Goal: Information Seeking & Learning: Compare options

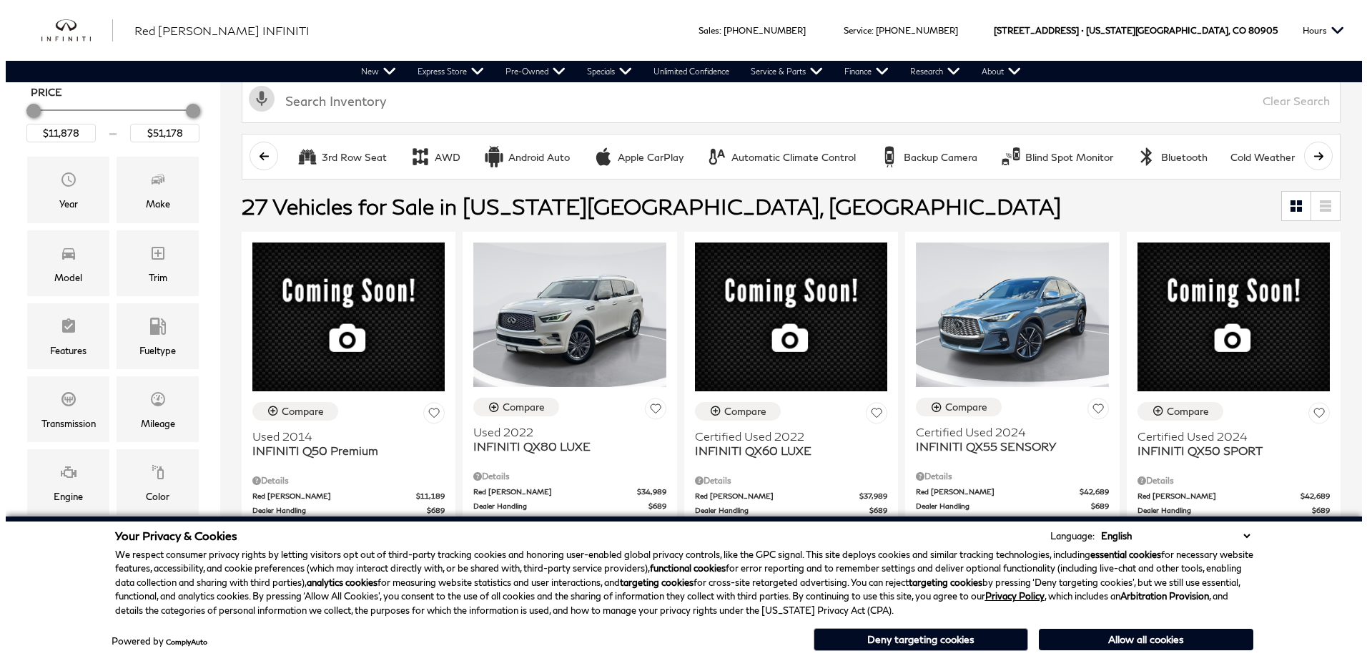
scroll to position [357, 0]
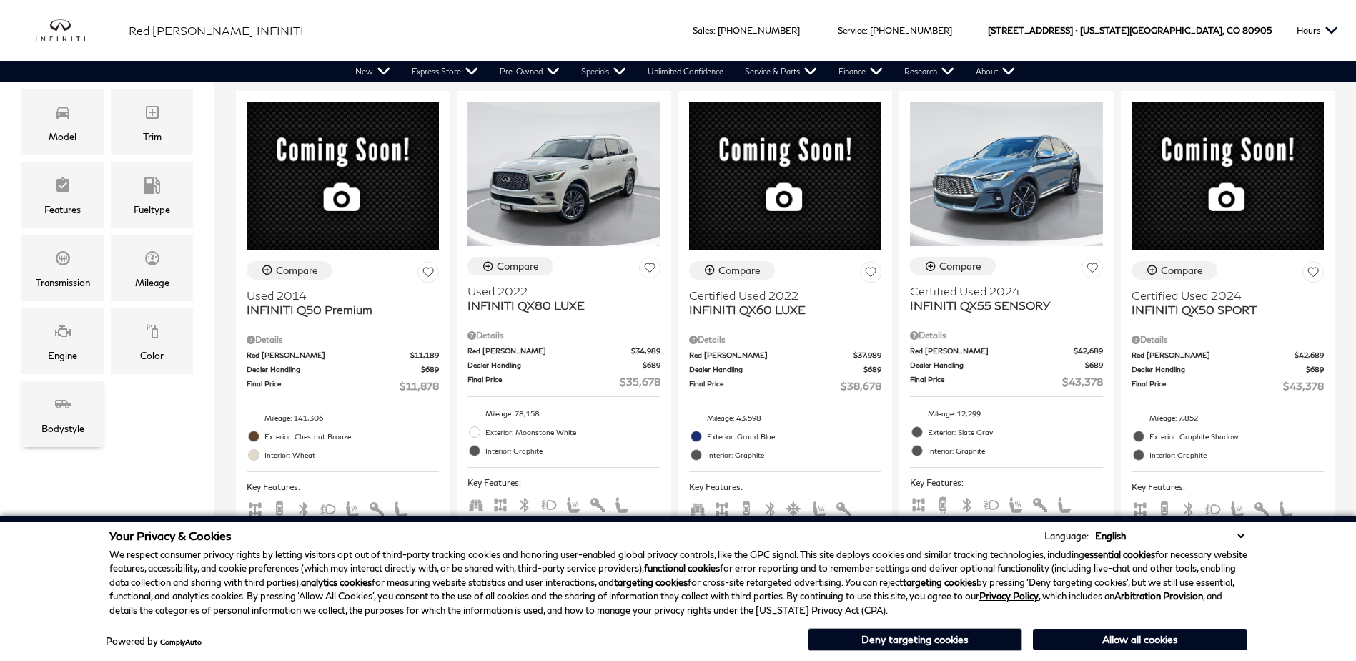
click at [59, 424] on div "Bodystyle" at bounding box center [62, 428] width 43 height 16
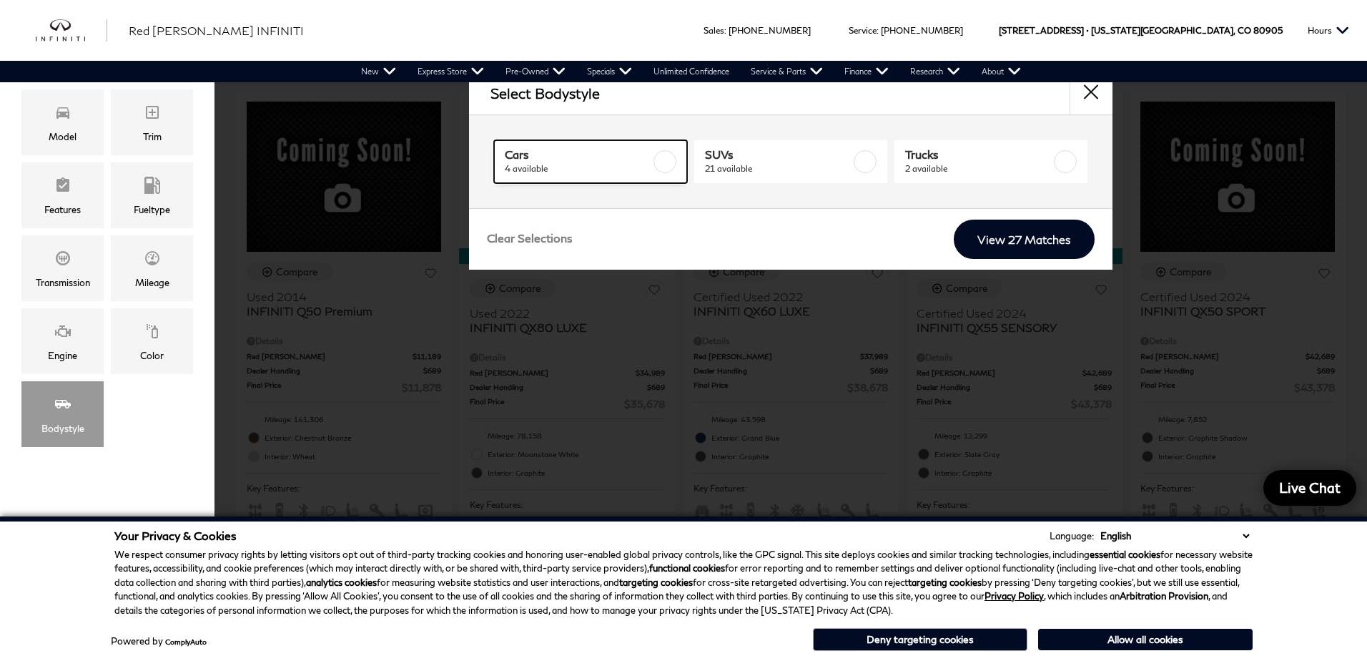
click at [666, 167] on label at bounding box center [664, 161] width 23 height 23
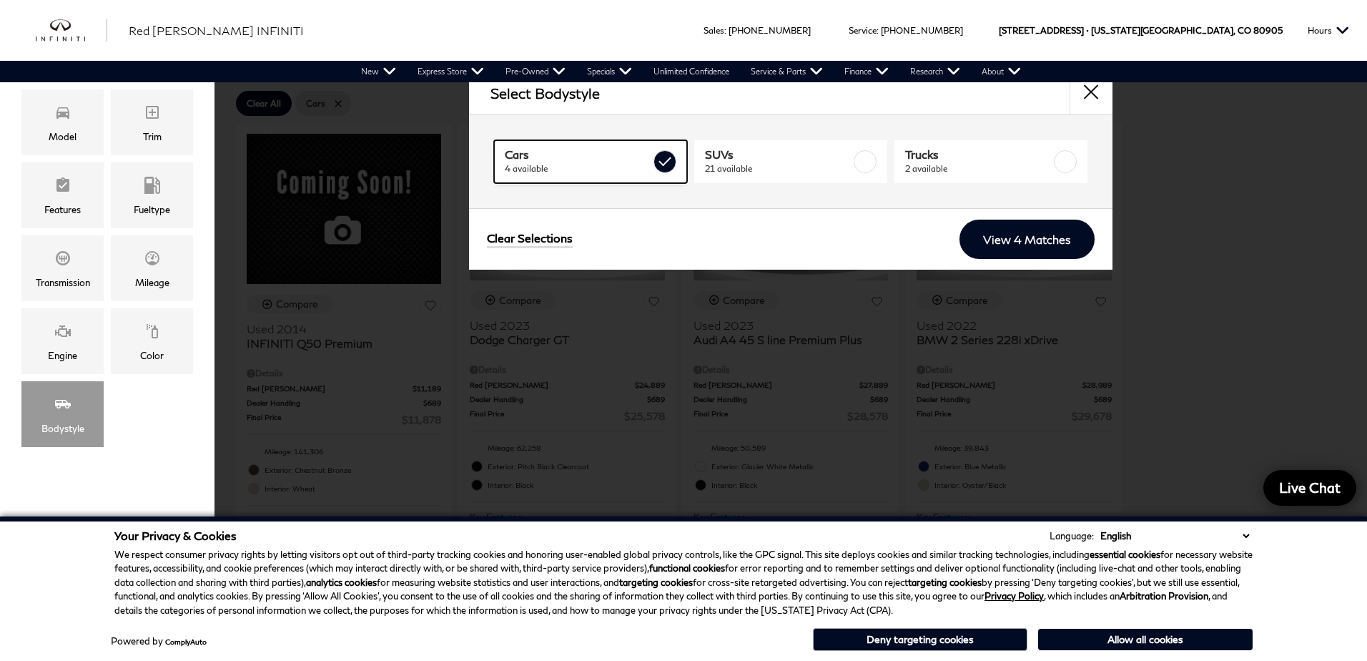
type input "$29,678"
checkbox input "true"
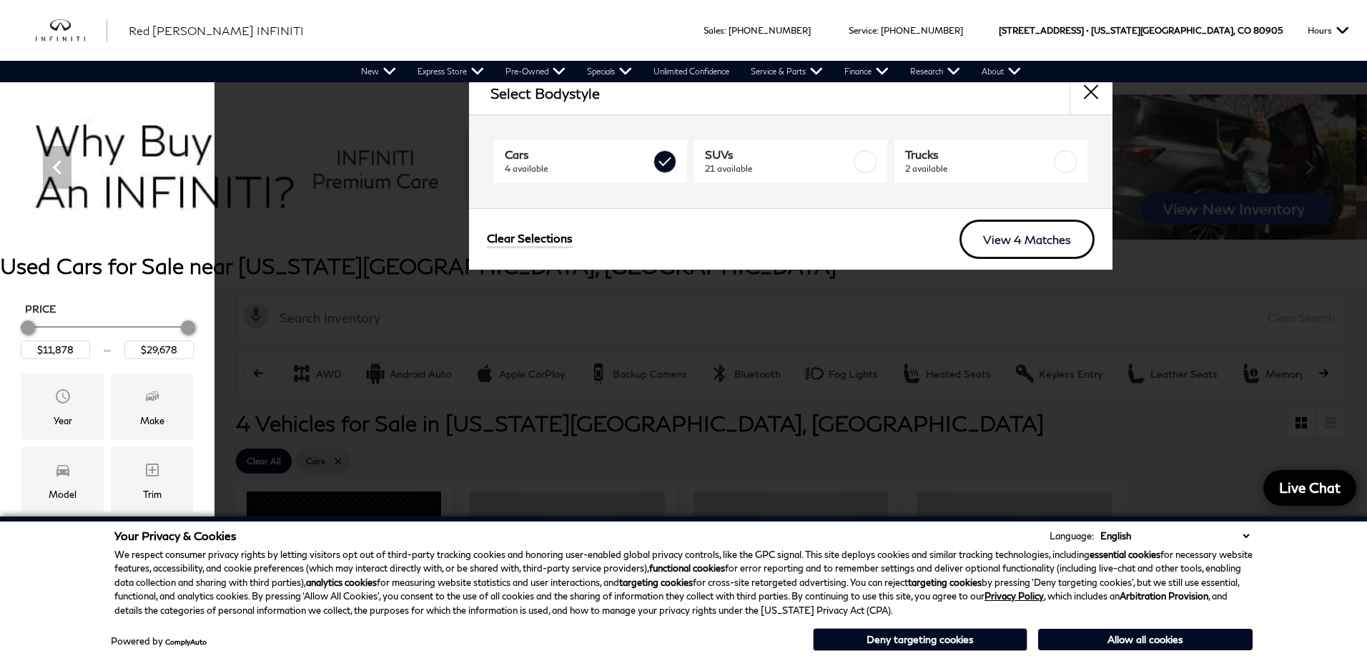
click at [994, 237] on link "View 4 Matches" at bounding box center [1026, 238] width 135 height 39
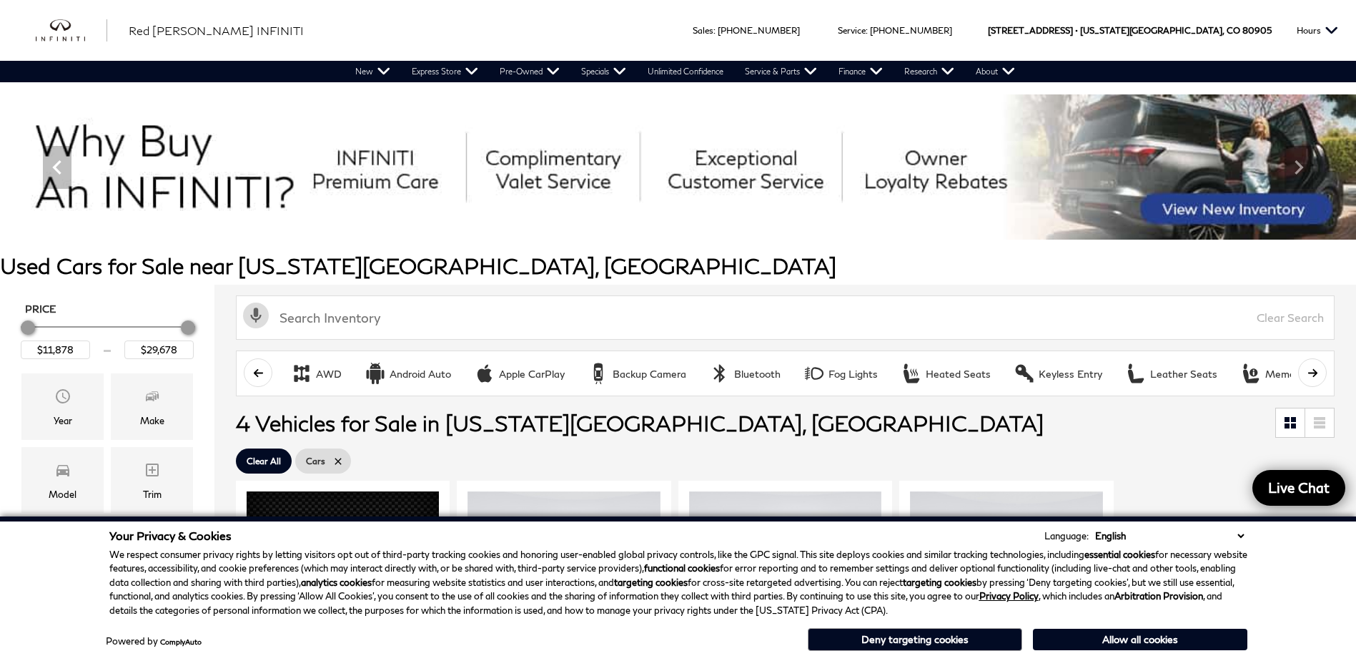
drag, startPoint x: 1179, startPoint y: 639, endPoint x: 1174, endPoint y: 625, distance: 14.7
click at [1182, 637] on button "Allow all cookies" at bounding box center [1140, 638] width 214 height 21
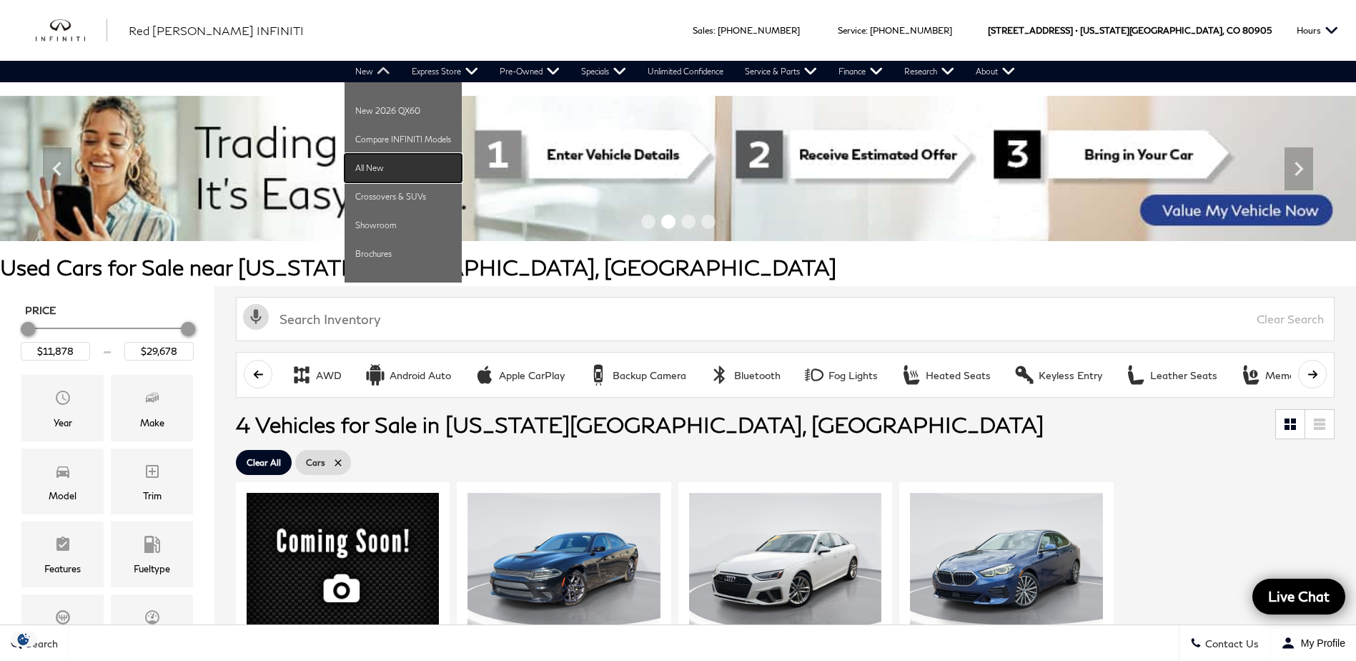
click at [402, 170] on link "All New" at bounding box center [403, 168] width 117 height 29
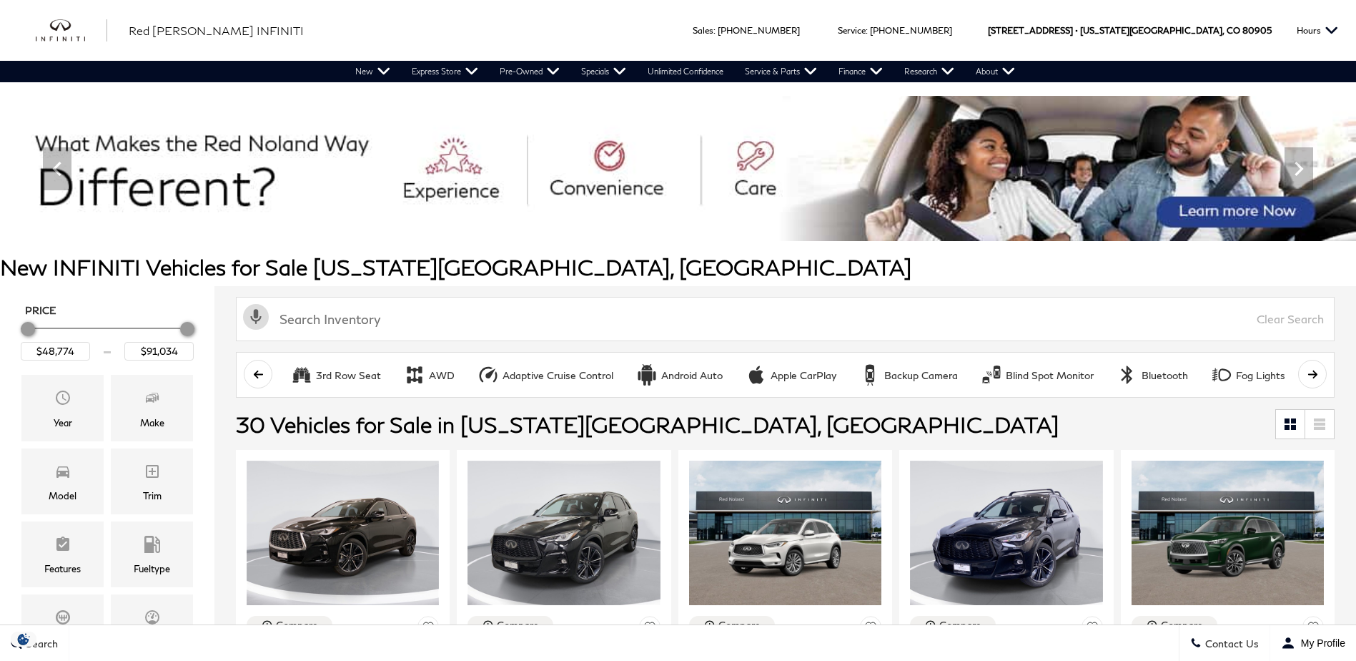
scroll to position [286, 0]
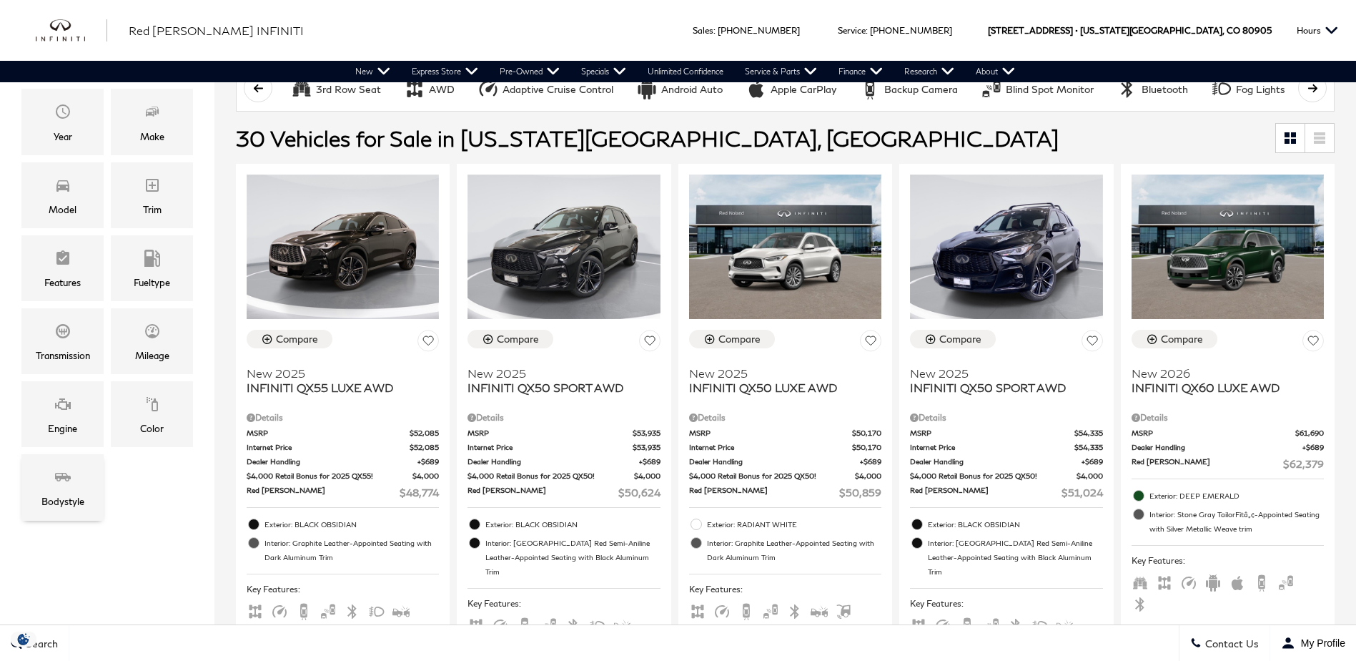
click at [66, 486] on span "Bodystyle" at bounding box center [62, 479] width 17 height 29
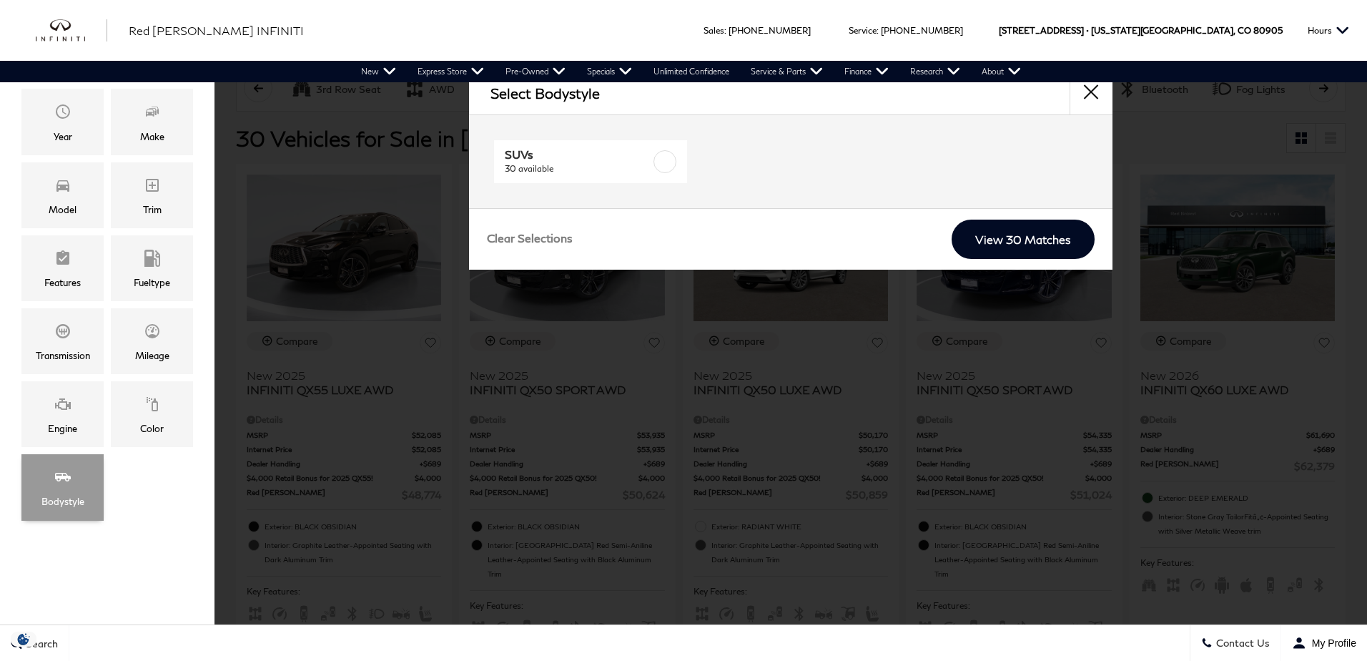
scroll to position [0, 0]
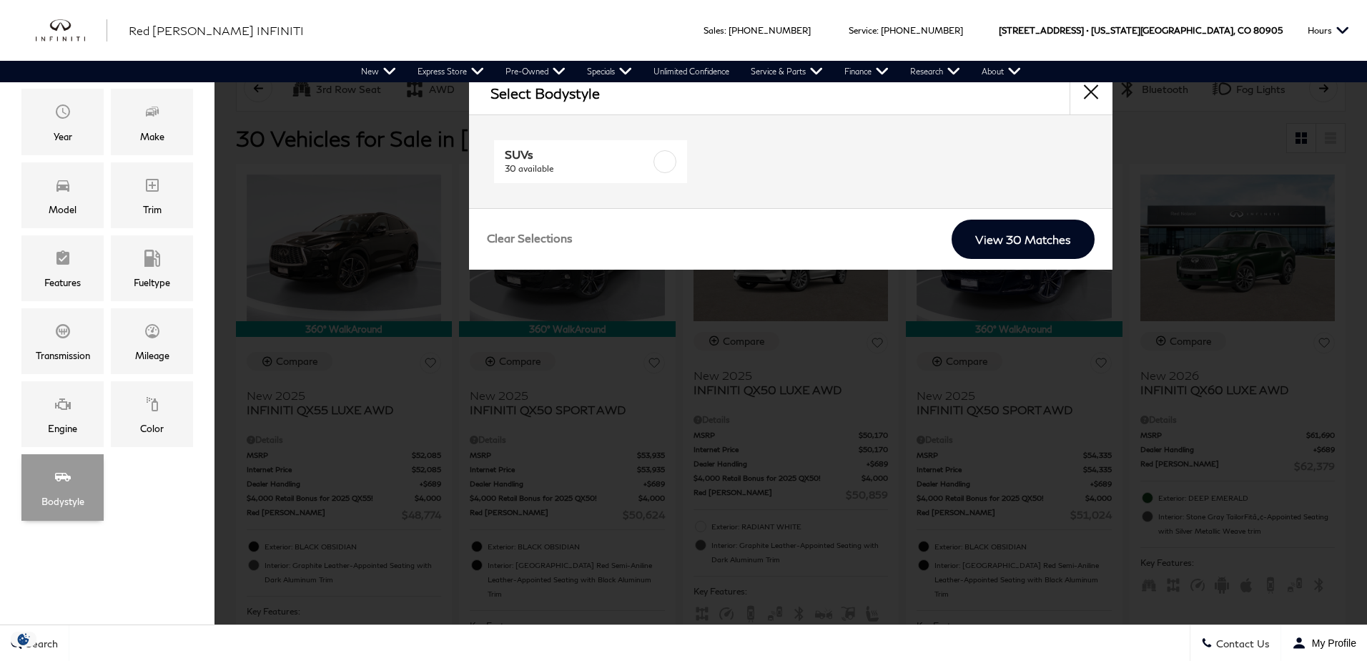
drag, startPoint x: 66, startPoint y: 468, endPoint x: 64, endPoint y: 477, distance: 8.8
click at [67, 471] on icon "Bodystyle" at bounding box center [62, 476] width 17 height 17
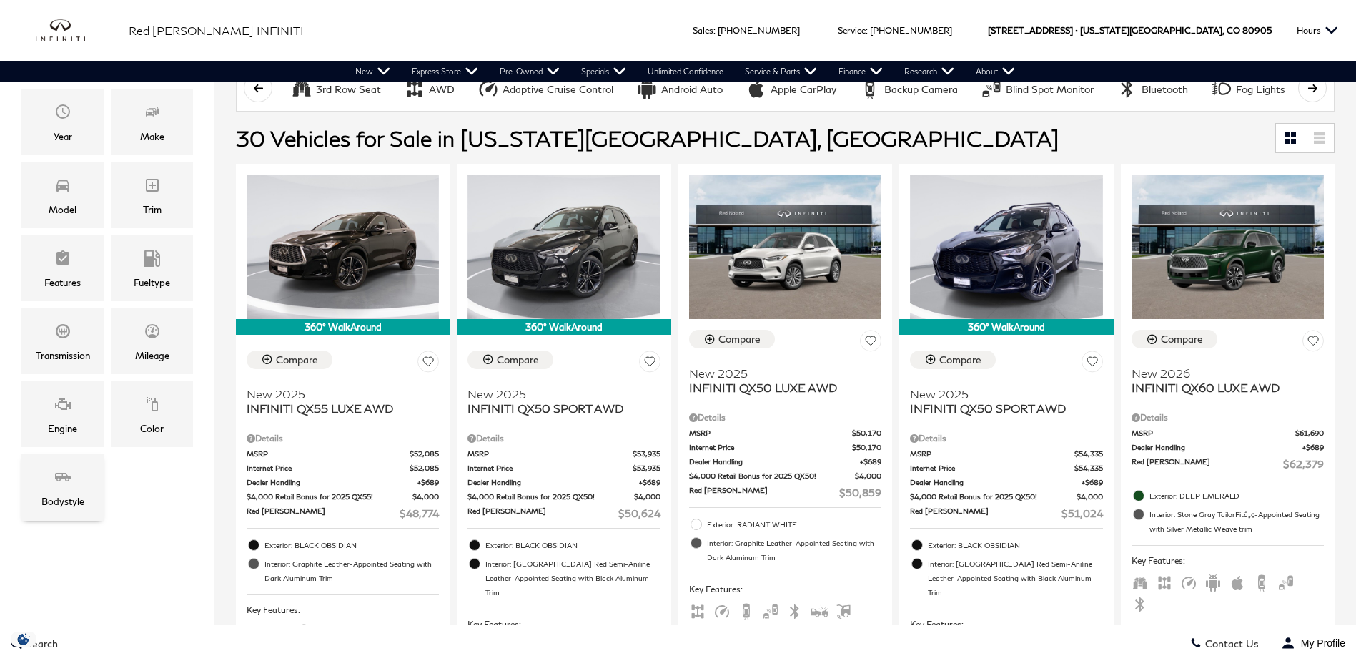
click at [59, 491] on span "Bodystyle" at bounding box center [62, 479] width 17 height 29
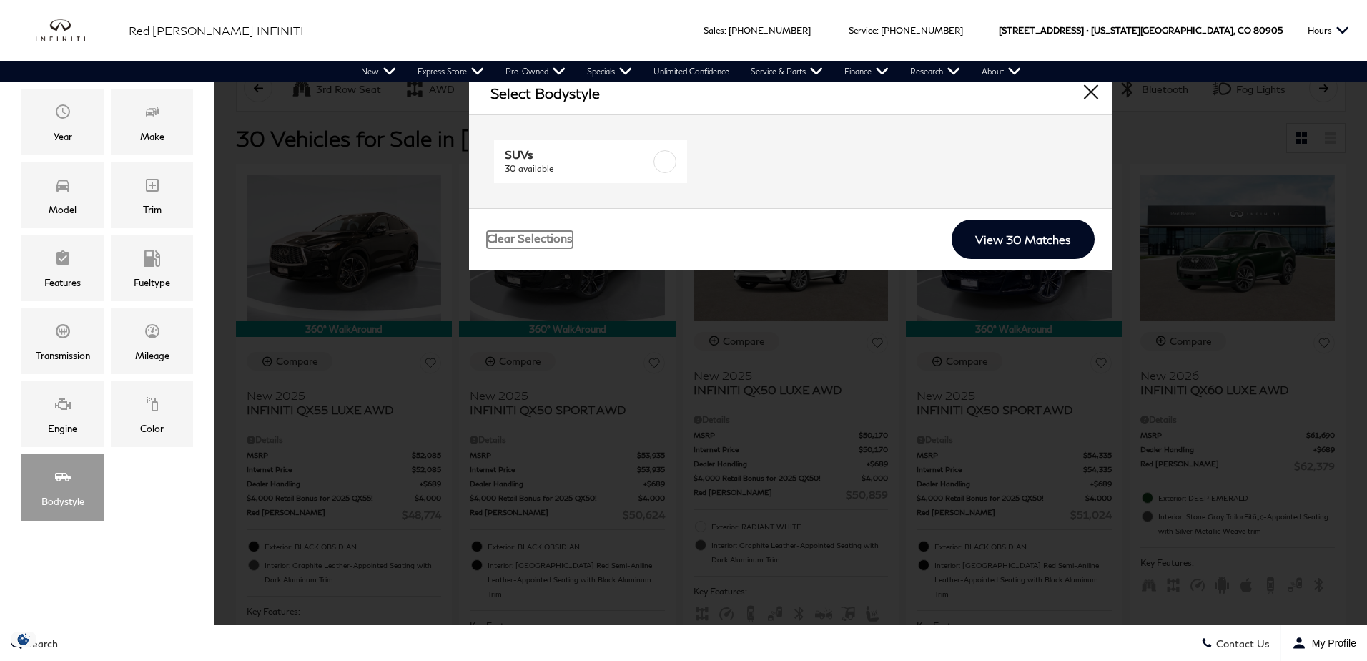
click at [544, 241] on link "Clear Selections" at bounding box center [530, 239] width 86 height 17
